Goal: Transaction & Acquisition: Purchase product/service

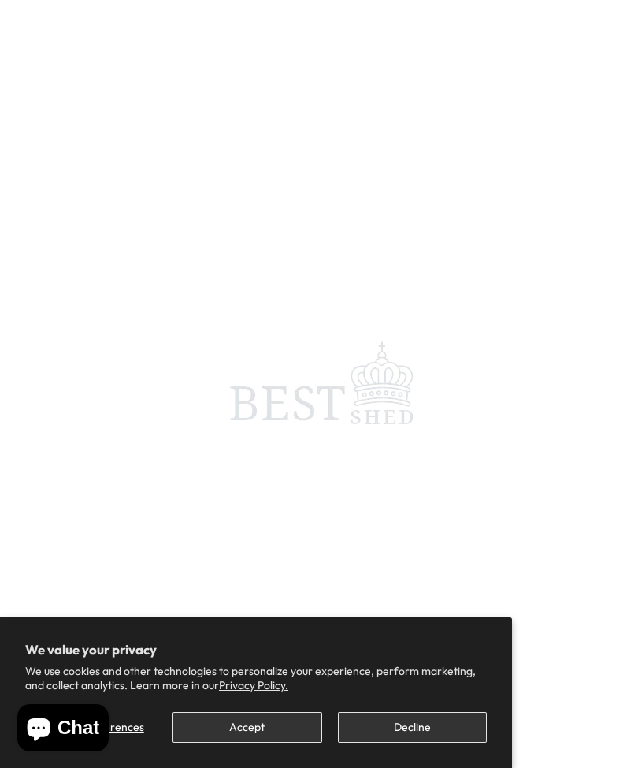
click at [245, 721] on button "Accept" at bounding box center [247, 727] width 149 height 31
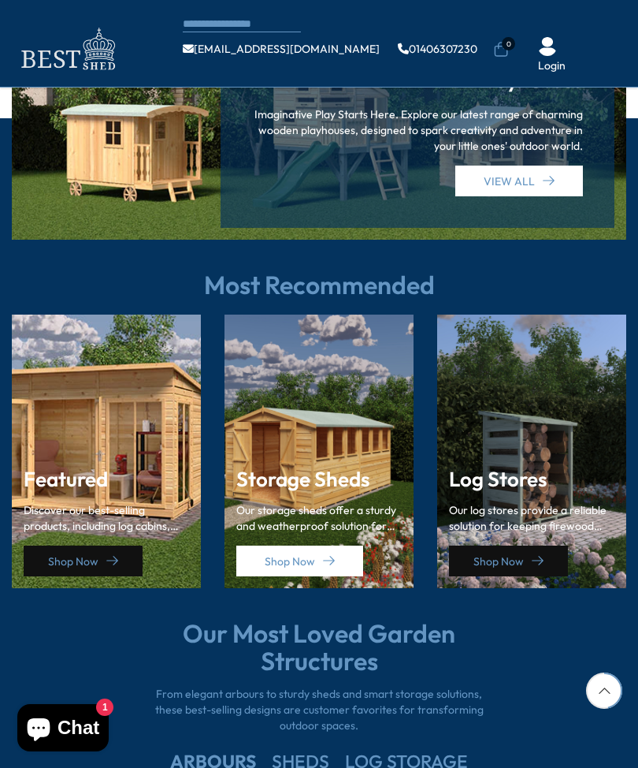
scroll to position [1785, 0]
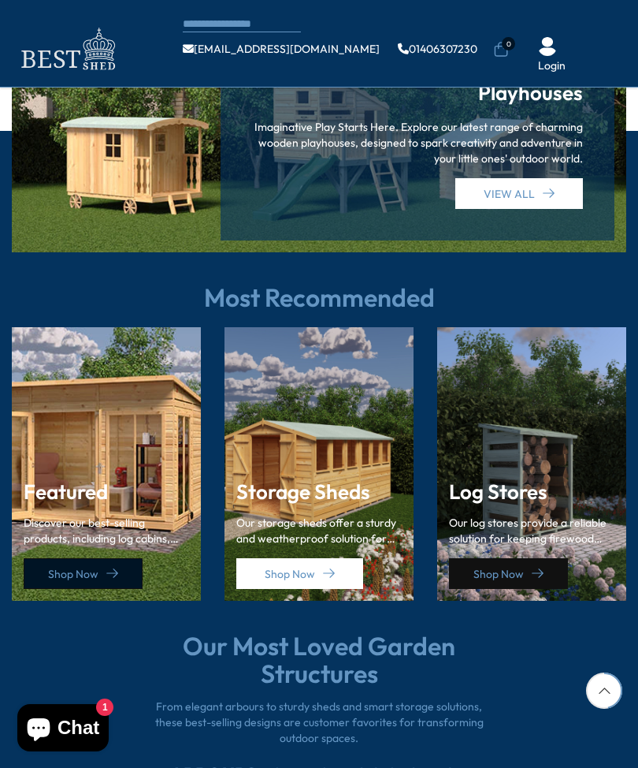
click at [55, 558] on link "Shop Now" at bounding box center [83, 573] width 119 height 31
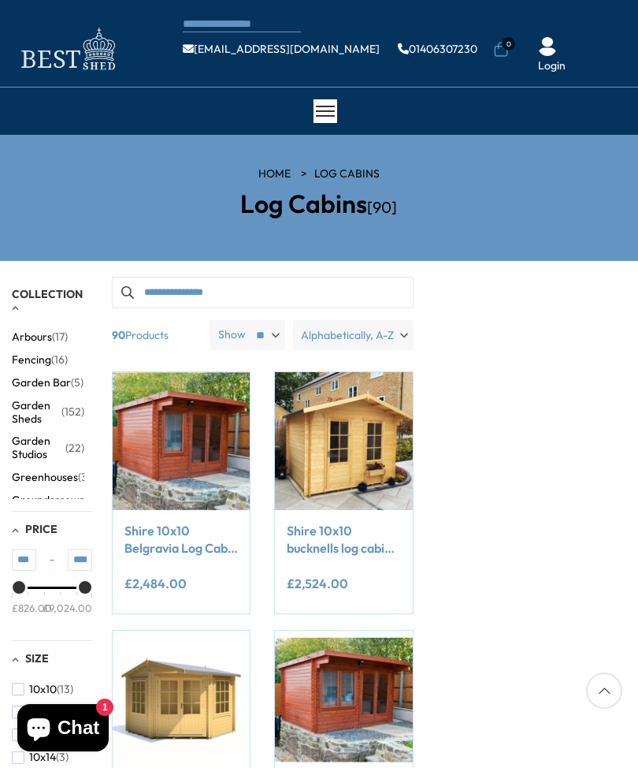
click at [58, 589] on div "Price" at bounding box center [52, 587] width 80 height 2
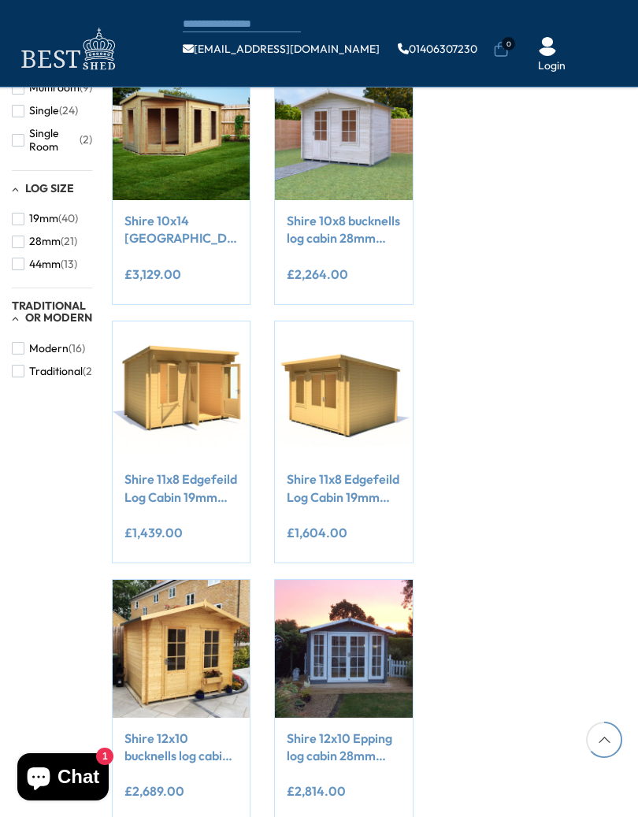
scroll to position [1019, 0]
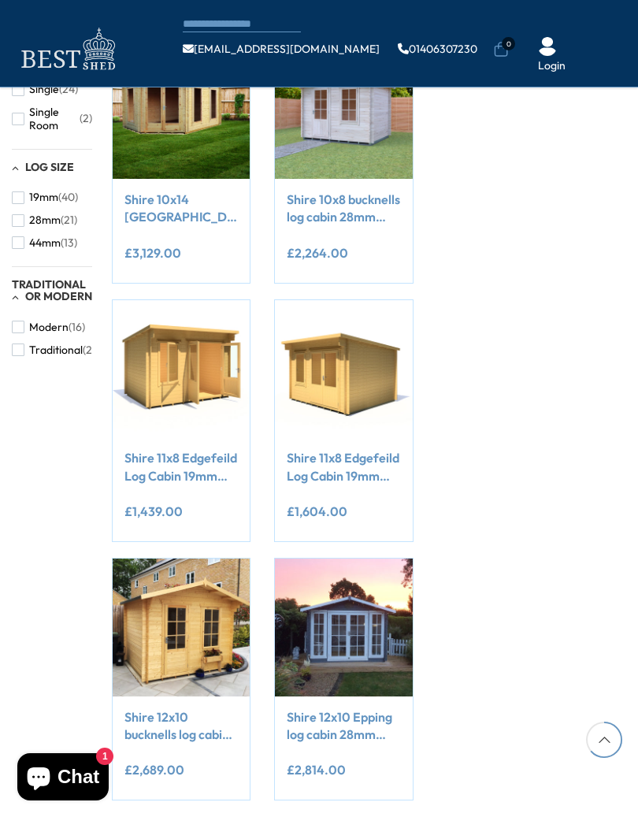
click at [160, 464] on link "Shire 11x8 Edgefeild Log Cabin 19mm interlock Cladding" at bounding box center [182, 466] width 114 height 35
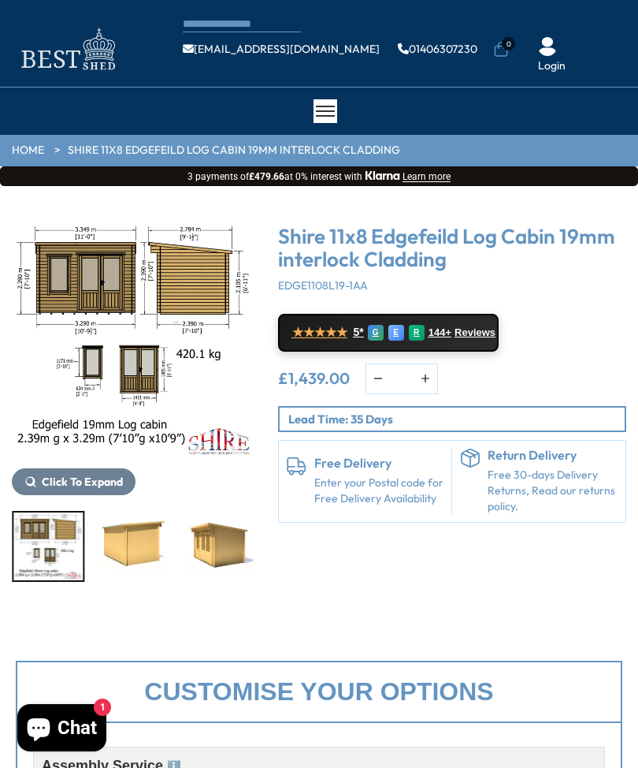
click at [183, 549] on img "7 / 8" at bounding box center [218, 546] width 70 height 68
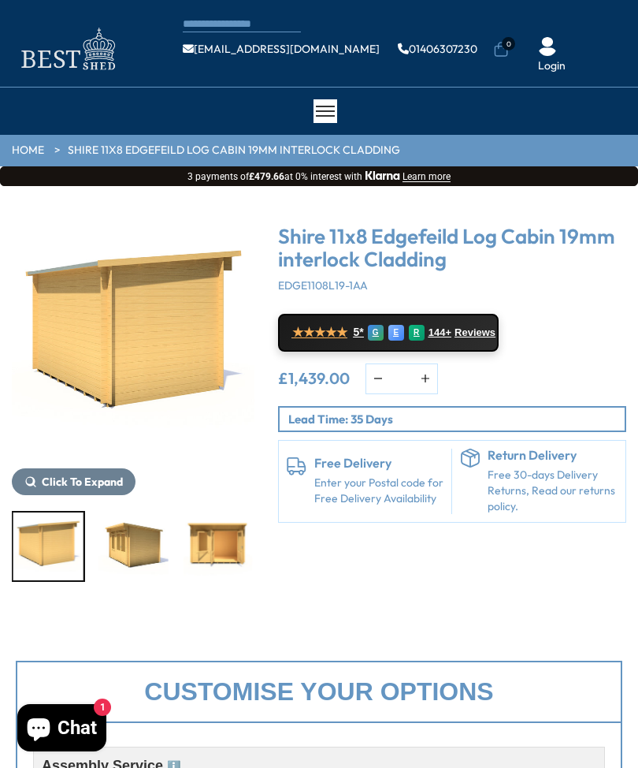
click at [121, 545] on img "7 / 8" at bounding box center [134, 546] width 70 height 68
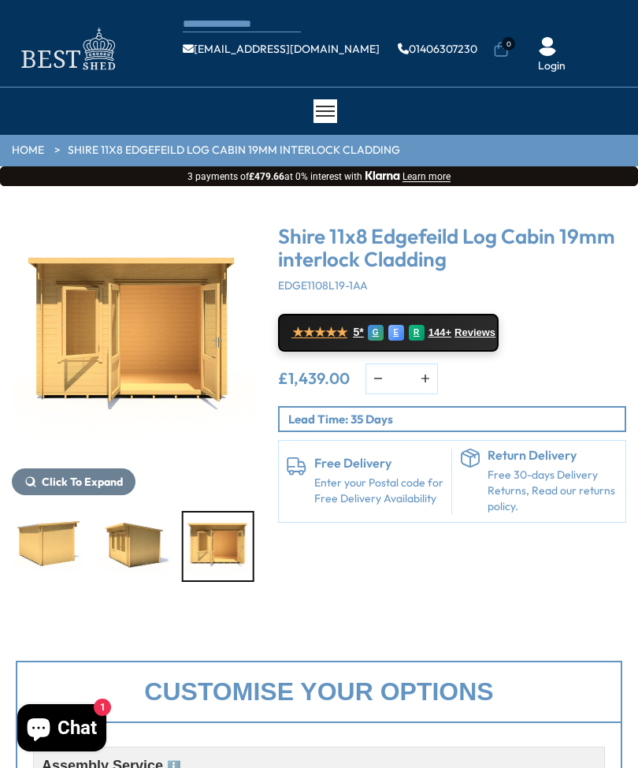
click at [194, 553] on img "8 / 8" at bounding box center [218, 546] width 70 height 68
click at [133, 546] on img "7 / 8" at bounding box center [134, 546] width 70 height 68
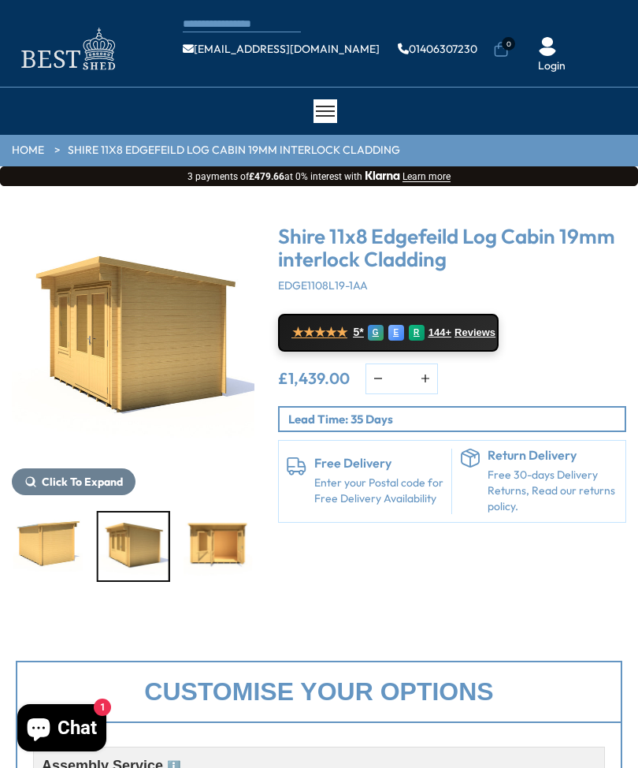
click at [38, 530] on img "6 / 8" at bounding box center [48, 546] width 70 height 68
